Goal: Information Seeking & Learning: Learn about a topic

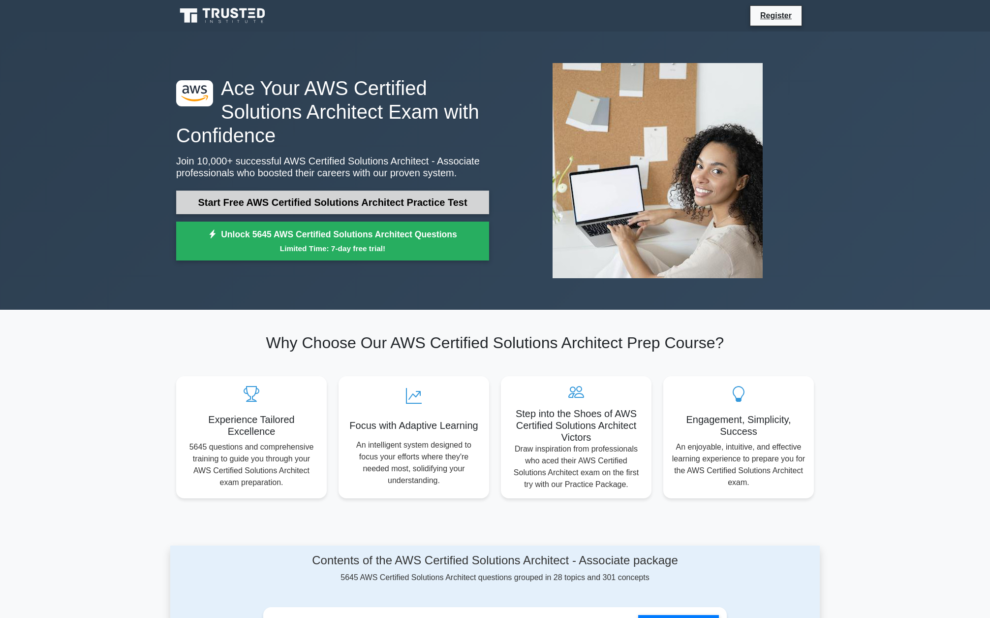
click at [273, 202] on link "Start Free AWS Certified Solutions Architect Practice Test" at bounding box center [332, 202] width 313 height 24
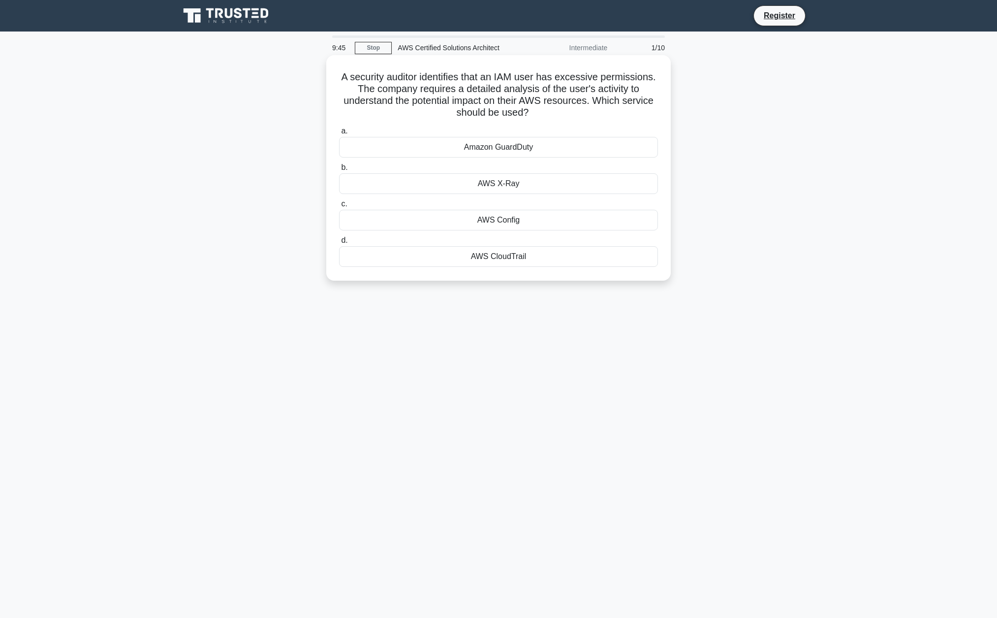
click at [505, 149] on div "Amazon GuardDuty" at bounding box center [498, 147] width 319 height 21
click at [339, 134] on input "a. Amazon GuardDuty" at bounding box center [339, 131] width 0 height 6
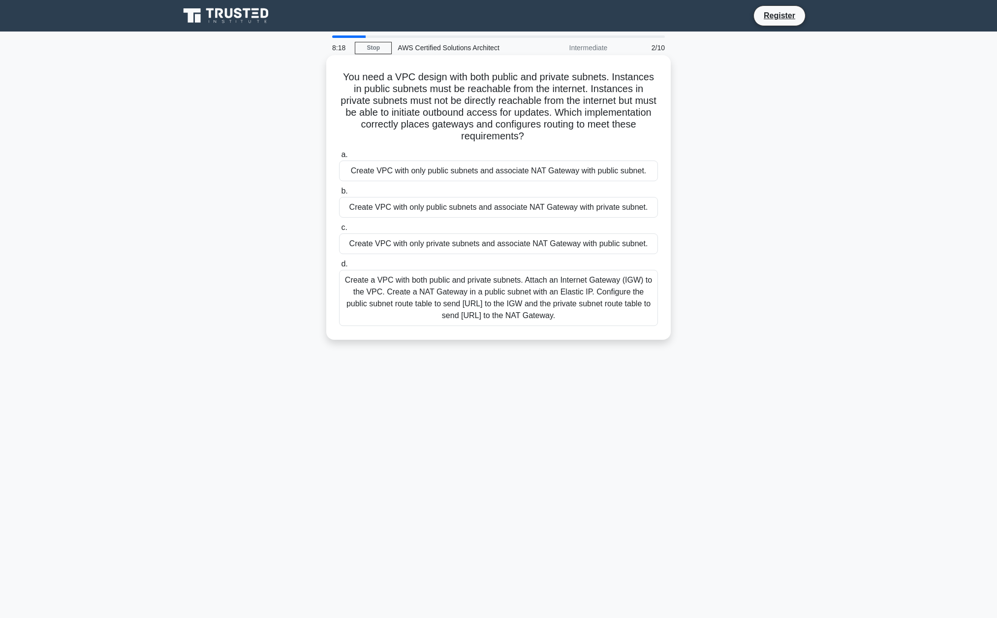
click at [472, 308] on div "Create a VPC with both public and private subnets. Attach an Internet Gateway (…" at bounding box center [498, 298] width 319 height 56
click at [339, 267] on input "d. Create a VPC with both public and private subnets. Attach an Internet Gatewa…" at bounding box center [339, 264] width 0 height 6
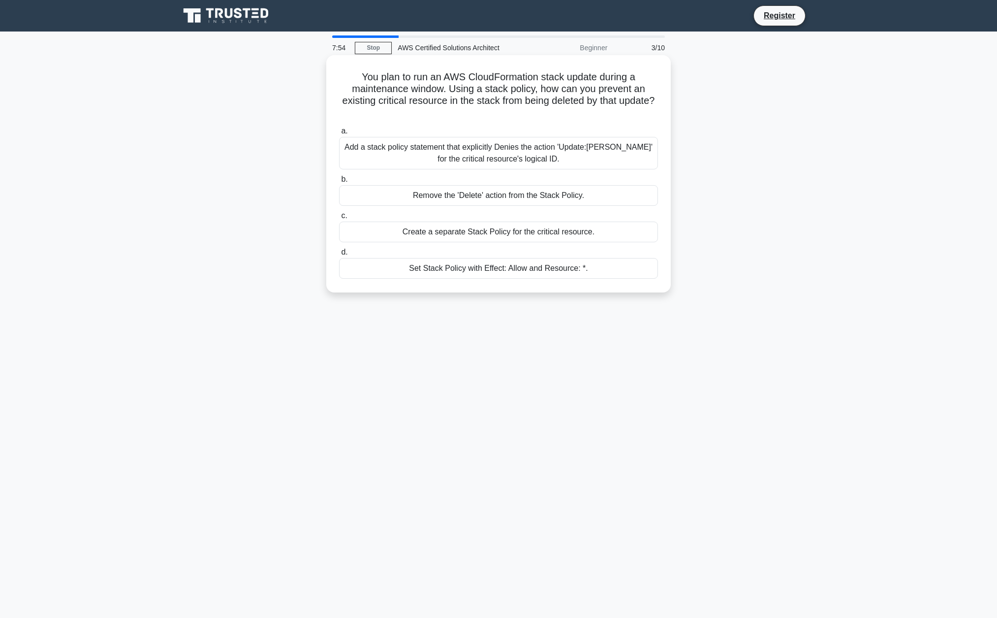
click at [583, 158] on div "Add a stack policy statement that explicitly Denies the action 'Update:[PERSON_…" at bounding box center [498, 153] width 319 height 32
click at [339, 134] on input "a. Add a stack policy statement that explicitly Denies the action 'Update:Delet…" at bounding box center [339, 131] width 0 height 6
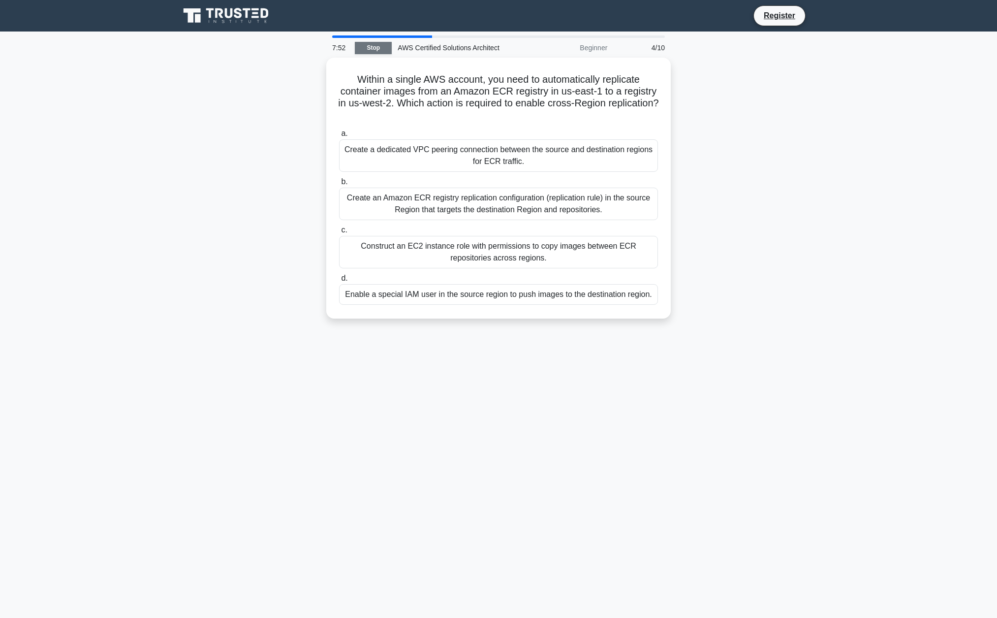
click at [367, 47] on link "Stop" at bounding box center [373, 48] width 37 height 12
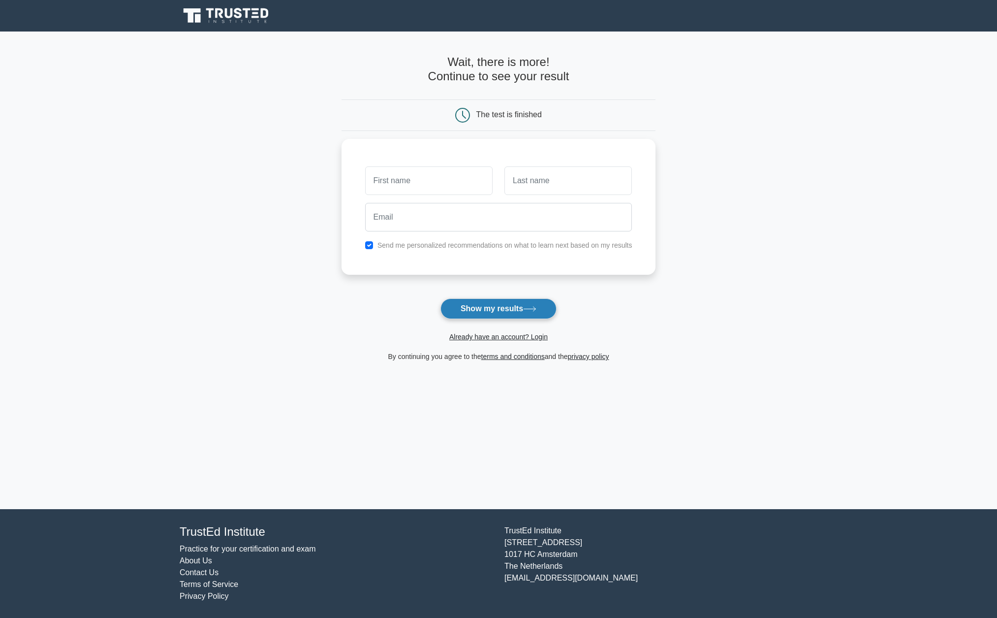
click at [488, 310] on button "Show my results" at bounding box center [498, 308] width 116 height 21
click at [445, 244] on label "Send me personalized recommendations on what to learn next based on my results" at bounding box center [504, 243] width 255 height 8
click at [445, 241] on label "Send me personalized recommendations on what to learn next based on my results" at bounding box center [504, 243] width 255 height 8
click at [367, 239] on input "checkbox" at bounding box center [369, 243] width 8 height 8
checkbox input "false"
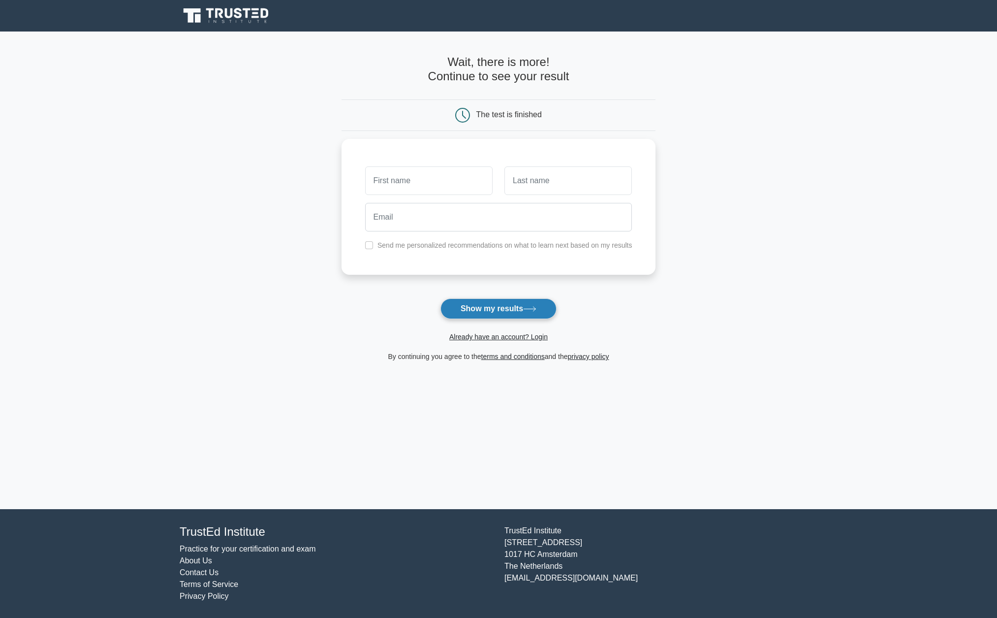
click at [496, 305] on button "Show my results" at bounding box center [498, 308] width 116 height 21
